Goal: Task Accomplishment & Management: Manage account settings

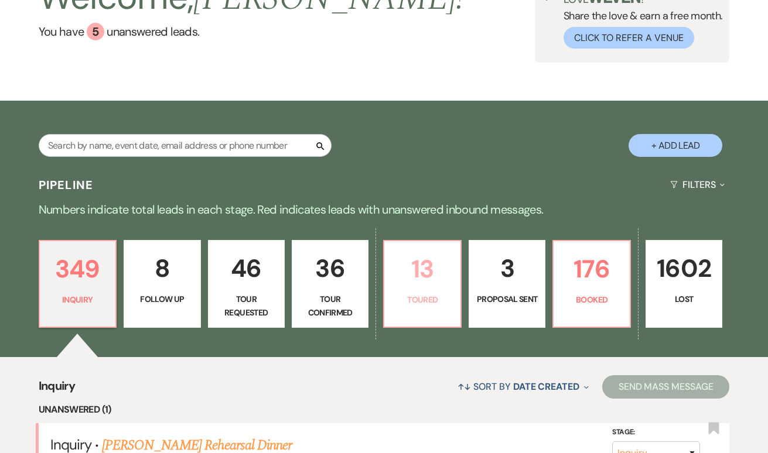
click at [410, 284] on p "13" at bounding box center [421, 268] width 61 height 39
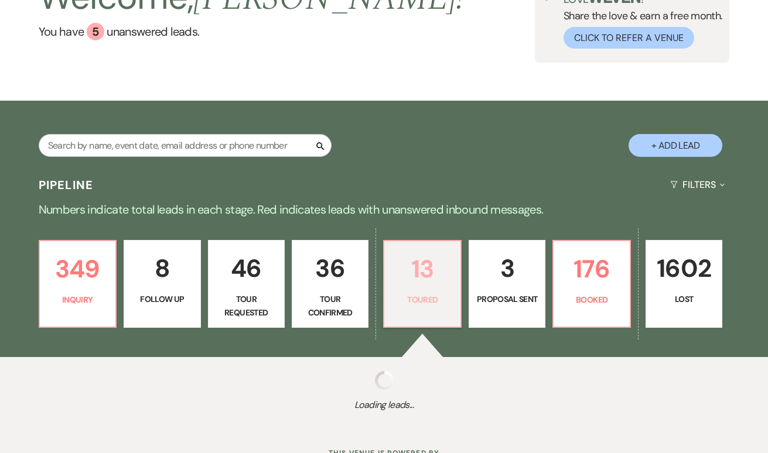
select select "5"
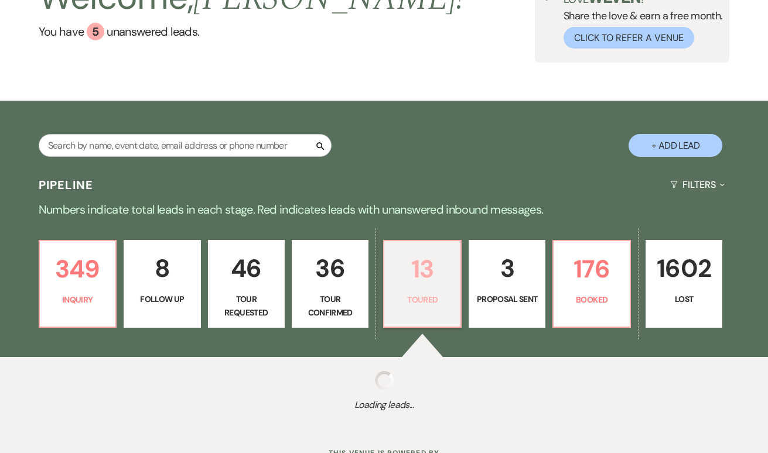
select select "5"
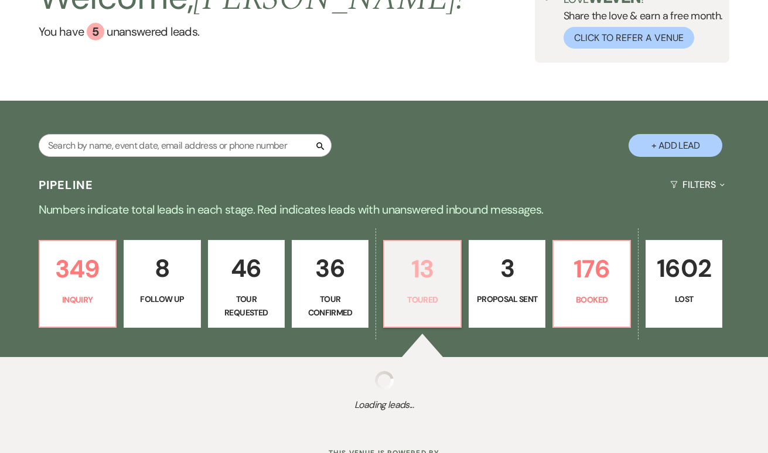
select select "5"
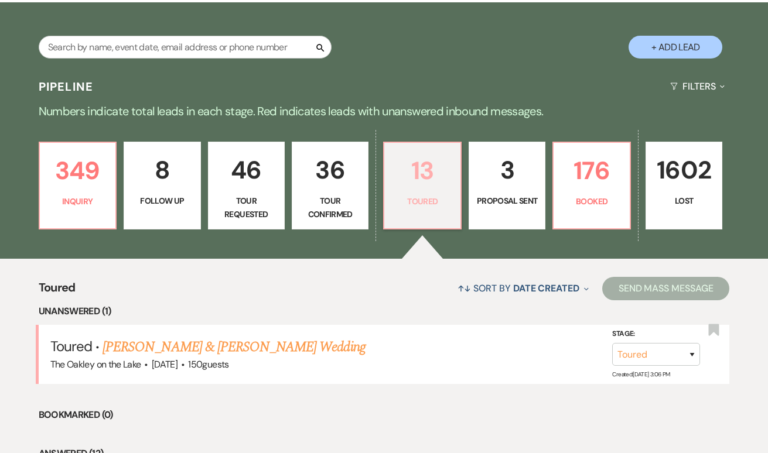
scroll to position [197, 0]
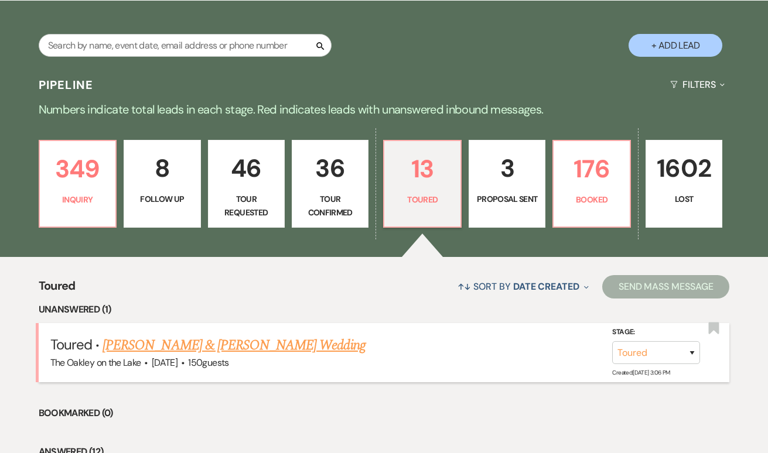
click at [257, 341] on link "[PERSON_NAME] & [PERSON_NAME] Wedding" at bounding box center [233, 345] width 262 height 21
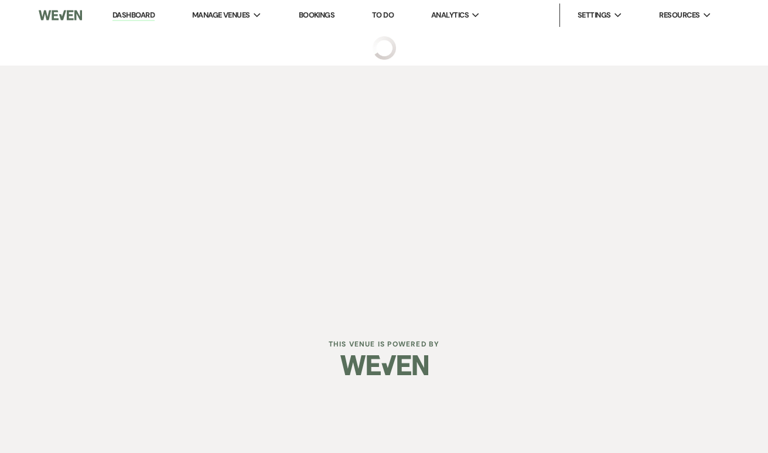
select select "5"
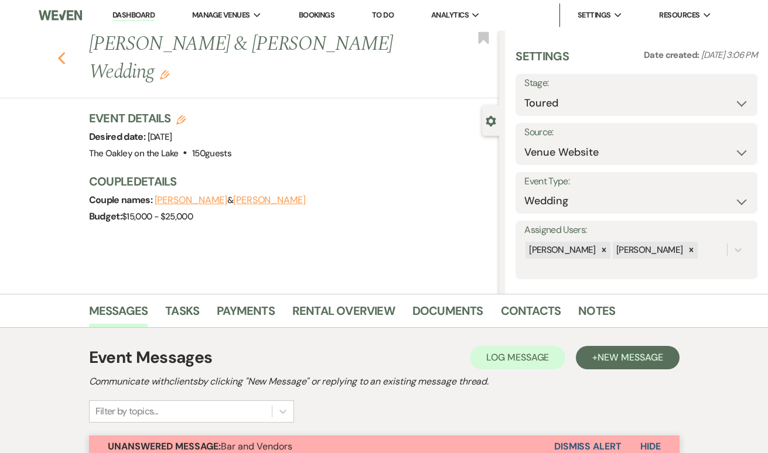
click at [60, 63] on icon "Previous" at bounding box center [61, 59] width 9 height 14
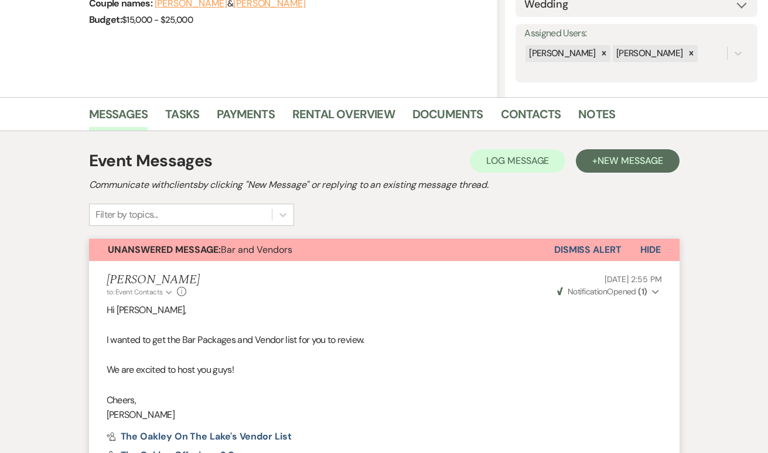
select select "5"
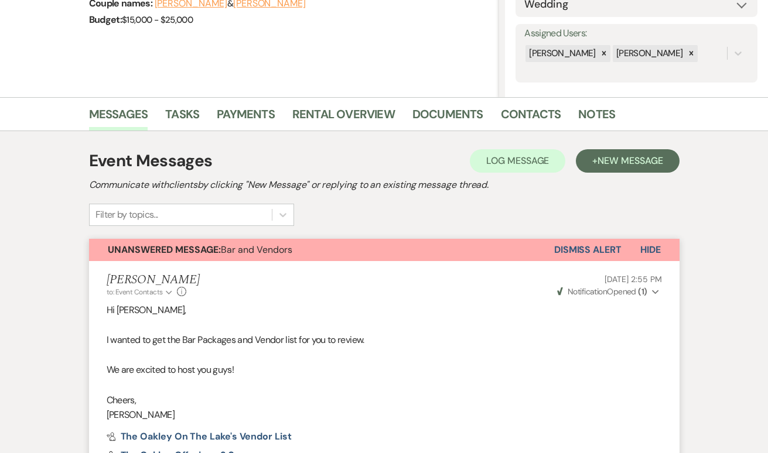
select select "5"
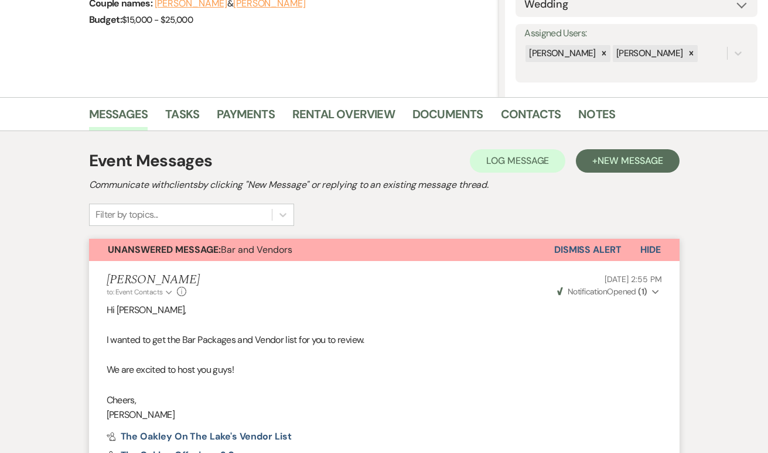
select select "5"
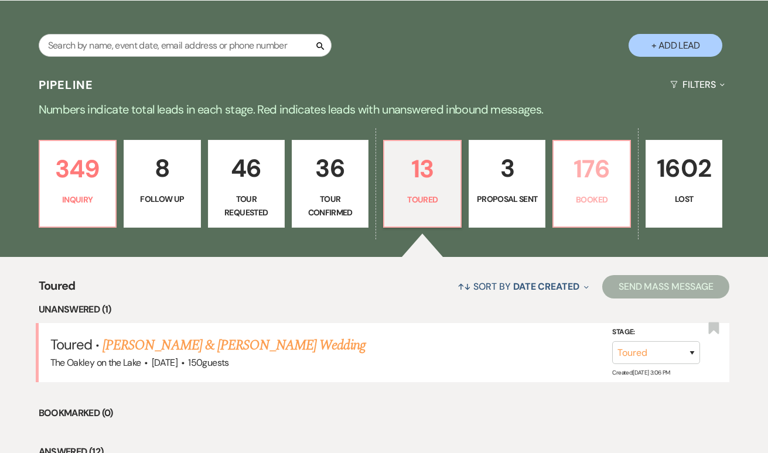
click at [608, 186] on p "176" at bounding box center [590, 168] width 61 height 39
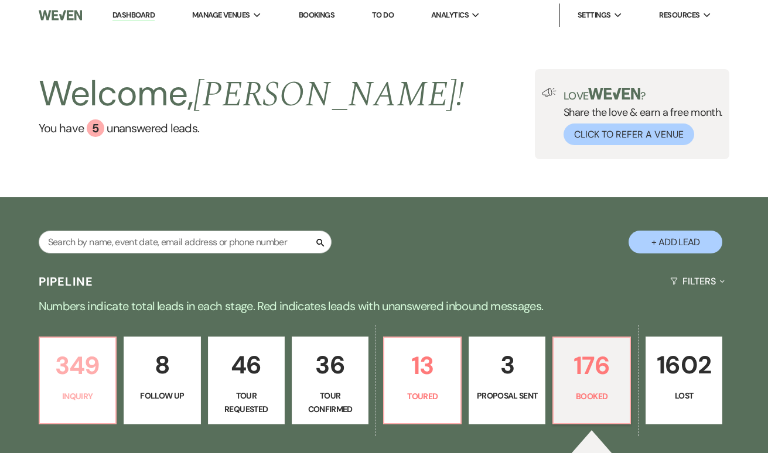
click at [94, 371] on p "349" at bounding box center [77, 365] width 61 height 39
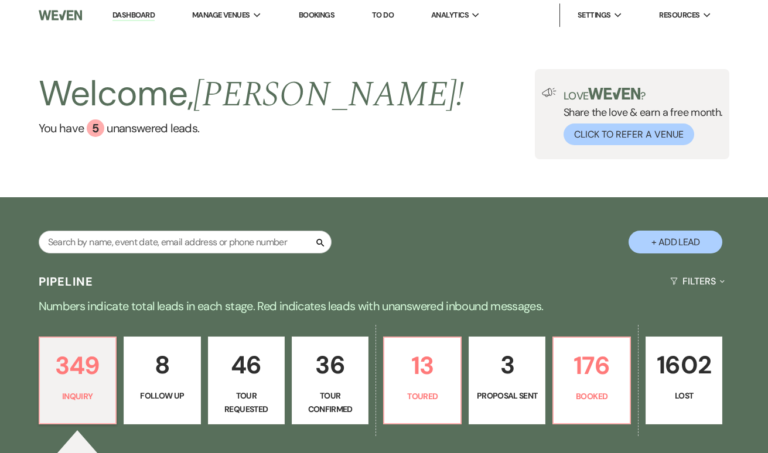
scroll to position [290, 0]
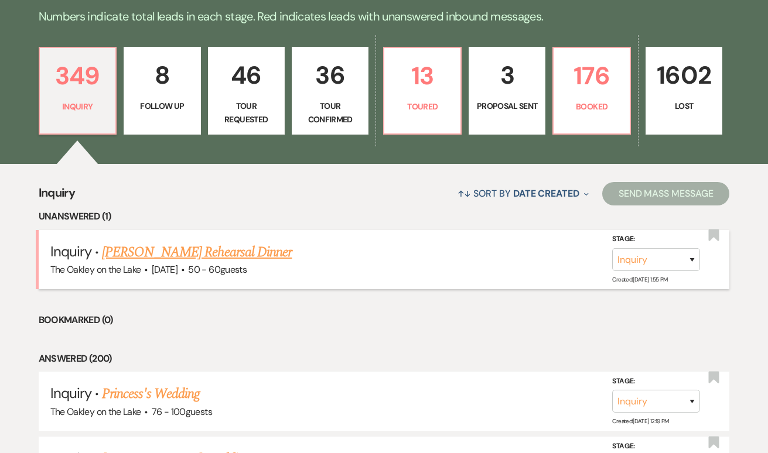
click at [206, 250] on link "[PERSON_NAME] Rehearsal Dinner" at bounding box center [197, 252] width 190 height 21
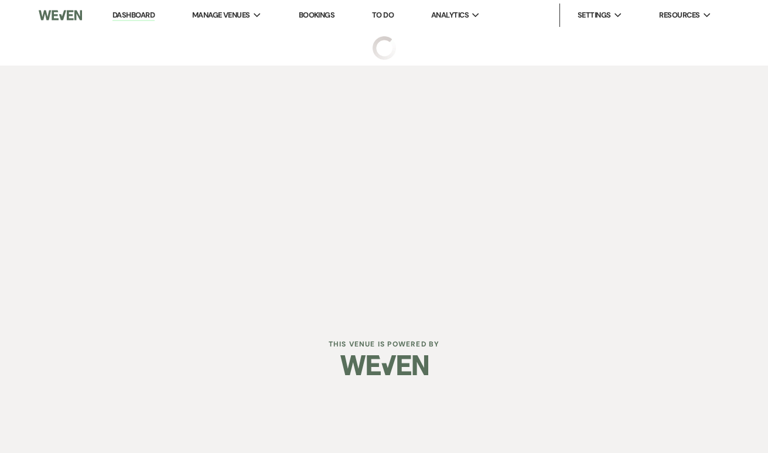
select select "5"
select select "11"
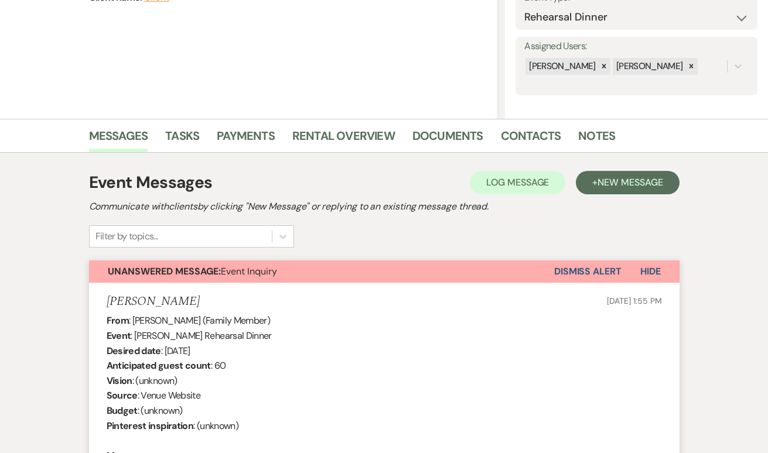
scroll to position [188, 0]
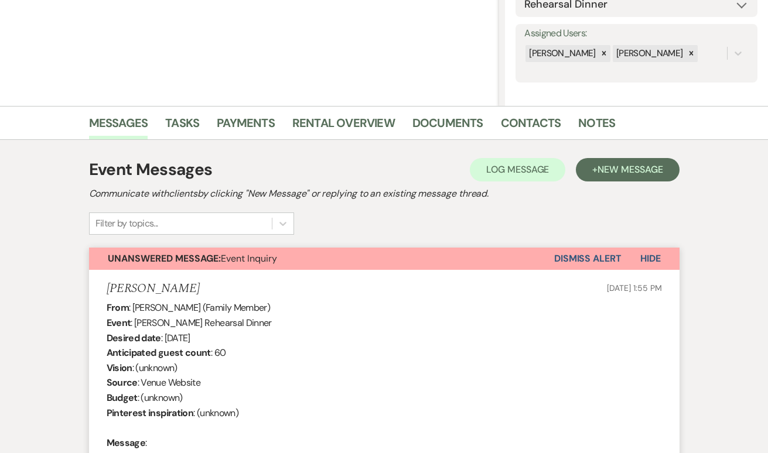
click at [577, 259] on button "Dismiss Alert" at bounding box center [587, 259] width 67 height 22
